Goal: Task Accomplishment & Management: Use online tool/utility

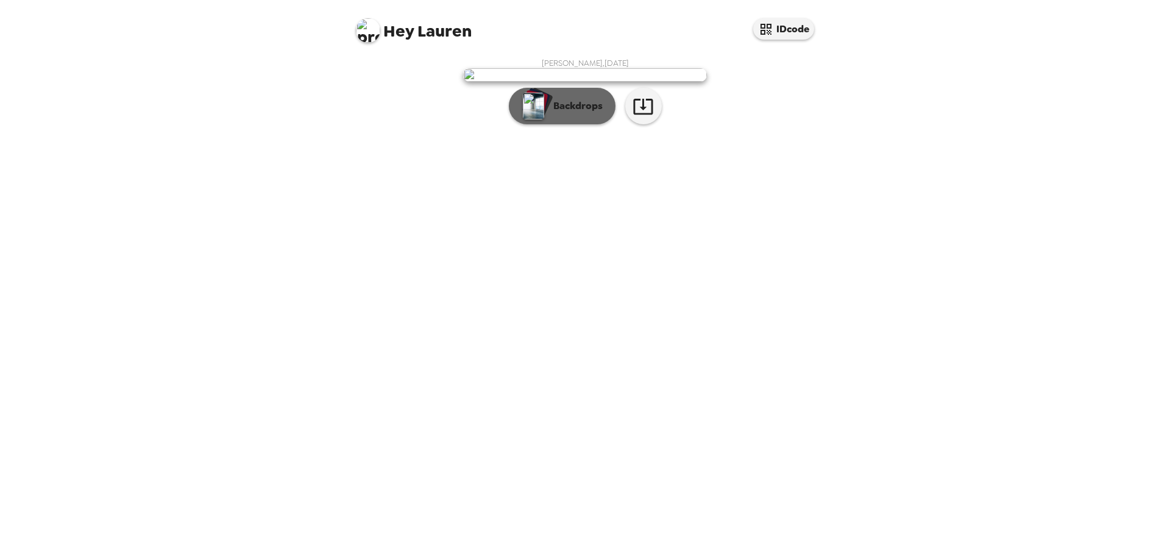
click at [576, 124] on button "Backdrops" at bounding box center [562, 106] width 107 height 37
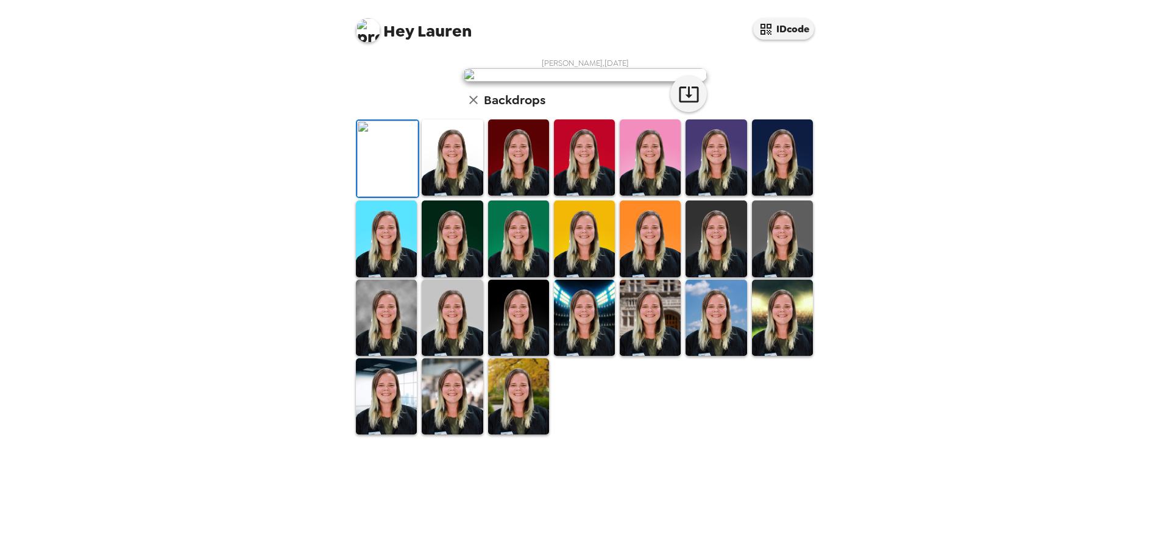
scroll to position [179, 0]
drag, startPoint x: 532, startPoint y: 498, endPoint x: 481, endPoint y: 505, distance: 51.6
click at [531, 434] on img at bounding box center [518, 396] width 61 height 76
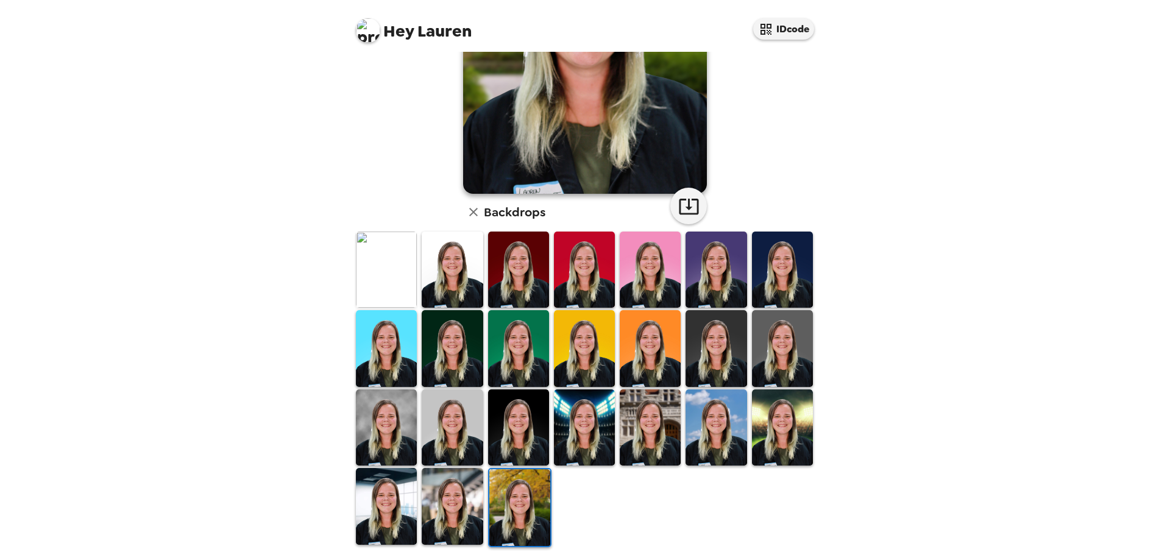
click at [455, 501] on img at bounding box center [452, 506] width 61 height 76
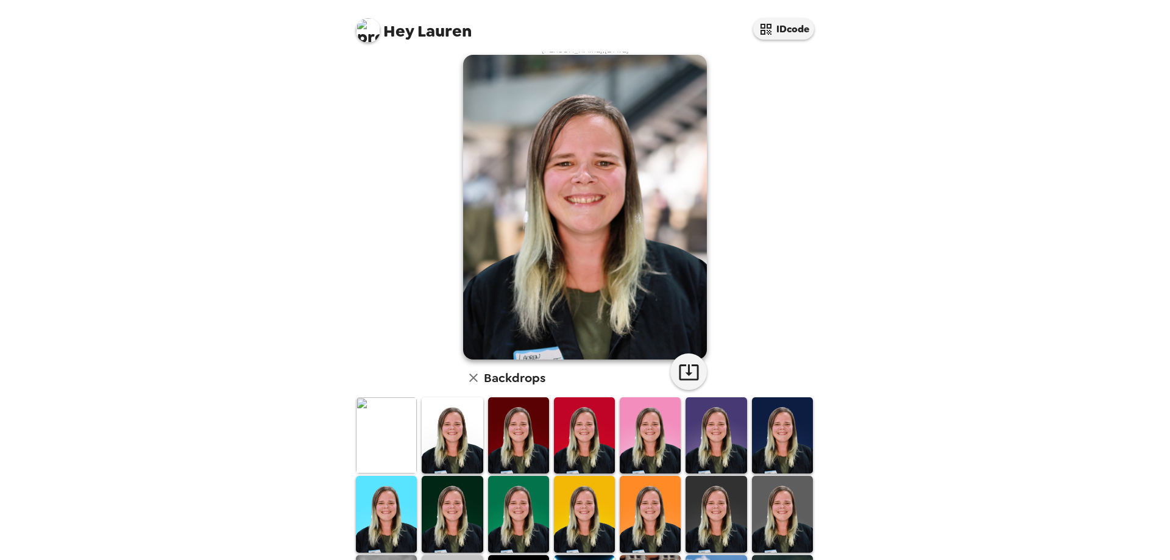
scroll to position [0, 0]
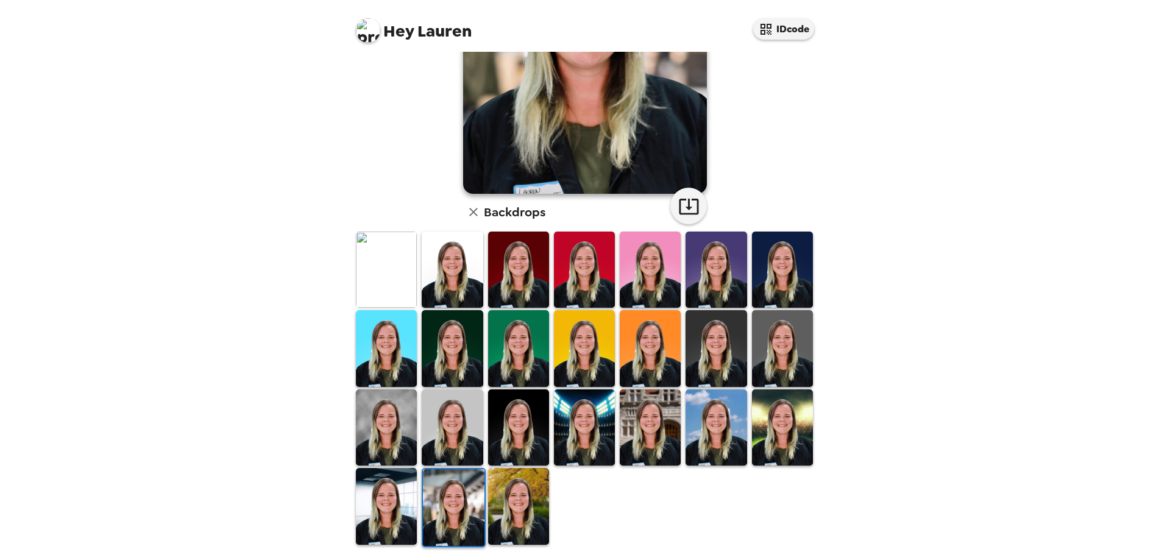
click at [512, 487] on img at bounding box center [518, 506] width 61 height 76
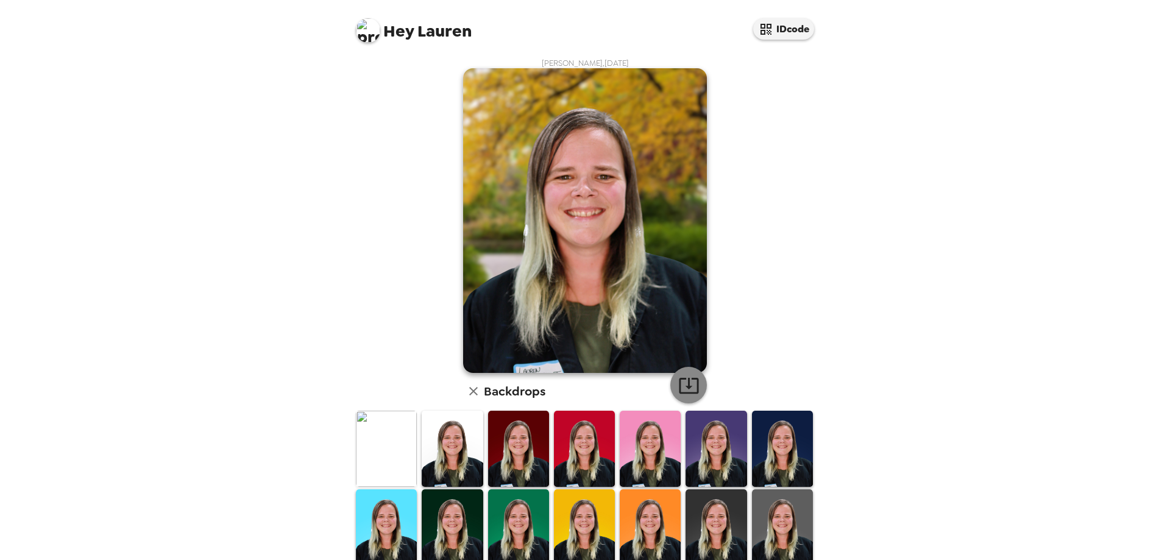
click at [682, 389] on icon "button" at bounding box center [688, 385] width 21 height 21
